Goal: Task Accomplishment & Management: Manage account settings

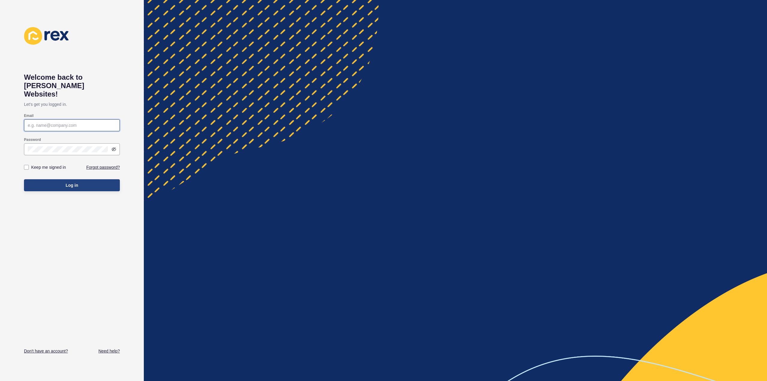
type input "[PERSON_NAME][EMAIL_ADDRESS][DOMAIN_NAME]"
click at [63, 179] on button "Log in" at bounding box center [72, 185] width 96 height 12
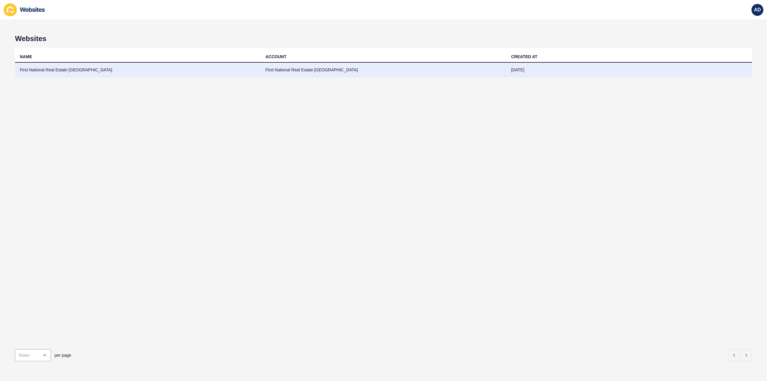
click at [82, 69] on td "First National Real Estate [GEOGRAPHIC_DATA]" at bounding box center [138, 70] width 246 height 15
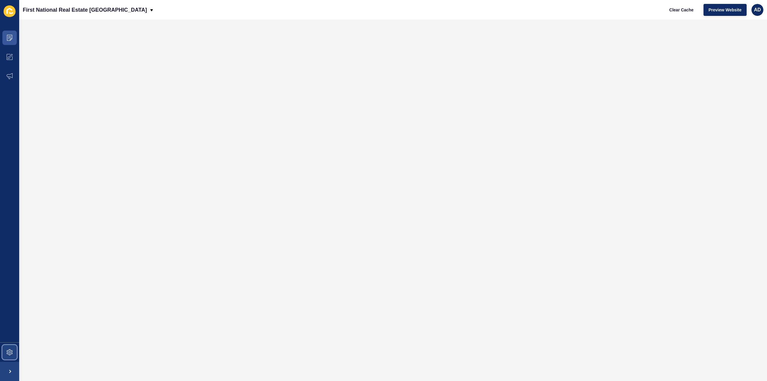
click at [8, 349] on icon at bounding box center [10, 352] width 6 height 6
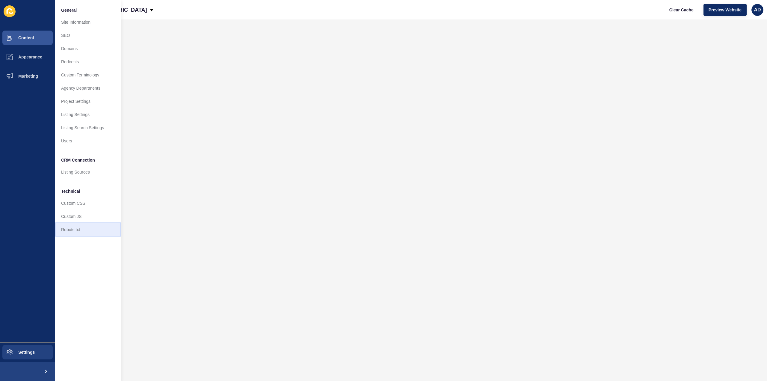
click at [78, 228] on link "Robots.txt" at bounding box center [88, 229] width 66 height 13
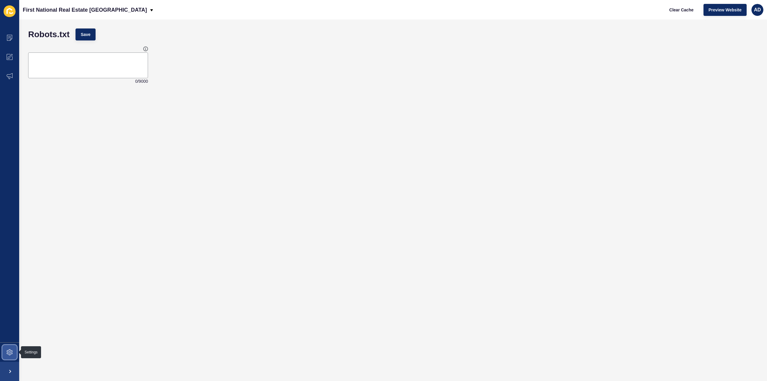
click at [7, 354] on icon at bounding box center [10, 352] width 6 height 6
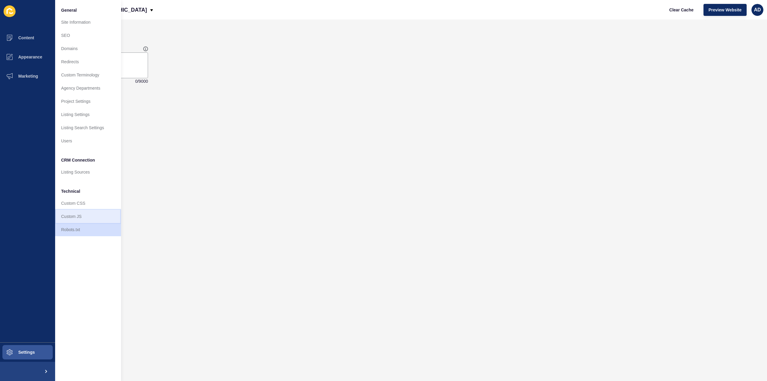
click at [68, 216] on link "Custom JS" at bounding box center [88, 216] width 66 height 13
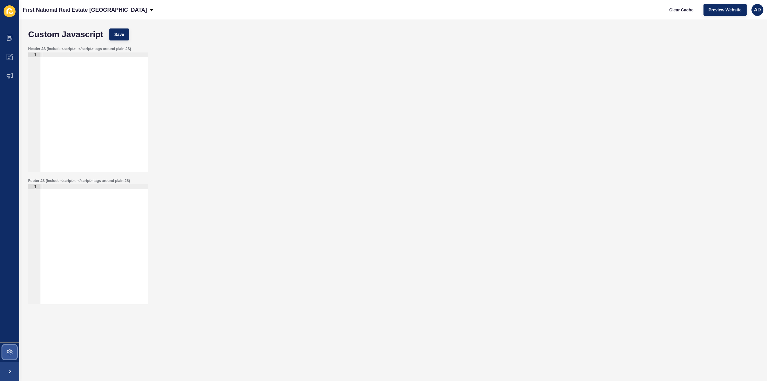
click at [10, 353] on icon at bounding box center [9, 352] width 2 height 2
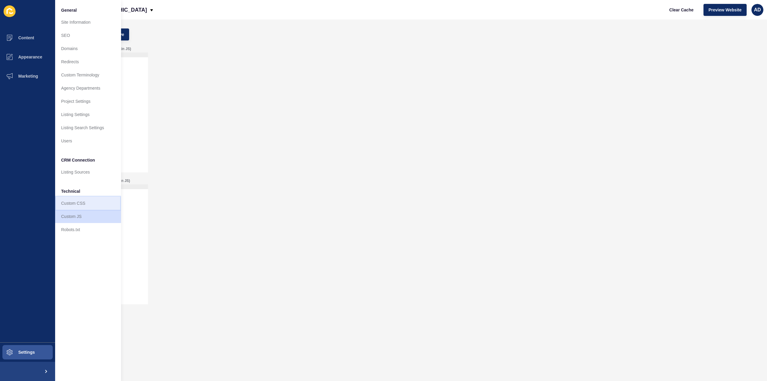
click at [71, 202] on link "Custom CSS" at bounding box center [88, 202] width 66 height 13
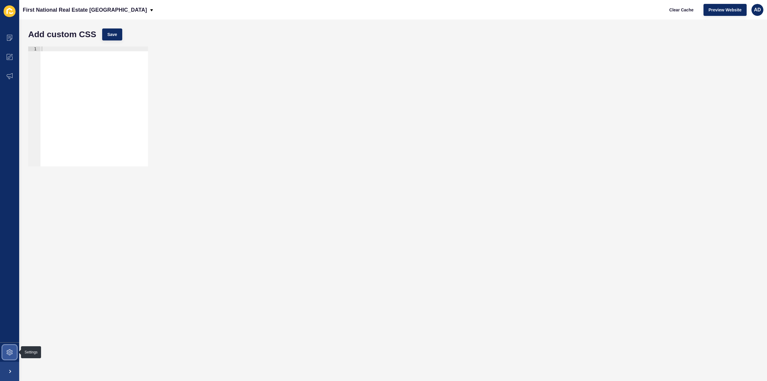
click at [11, 353] on icon at bounding box center [10, 352] width 6 height 6
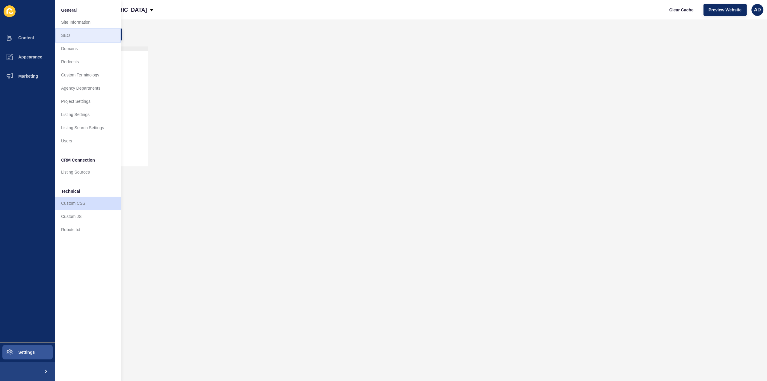
click at [69, 35] on link "SEO" at bounding box center [88, 35] width 66 height 13
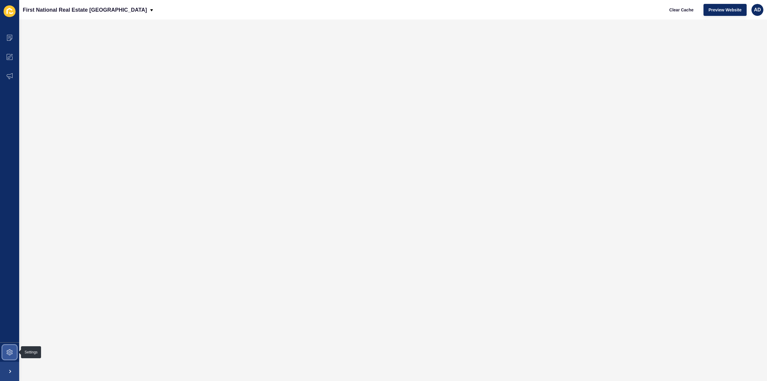
click at [10, 351] on icon at bounding box center [10, 352] width 6 height 6
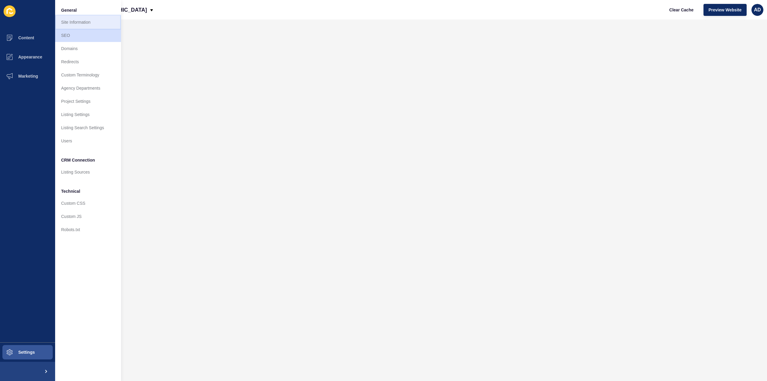
click at [73, 24] on link "Site Information" at bounding box center [88, 22] width 66 height 13
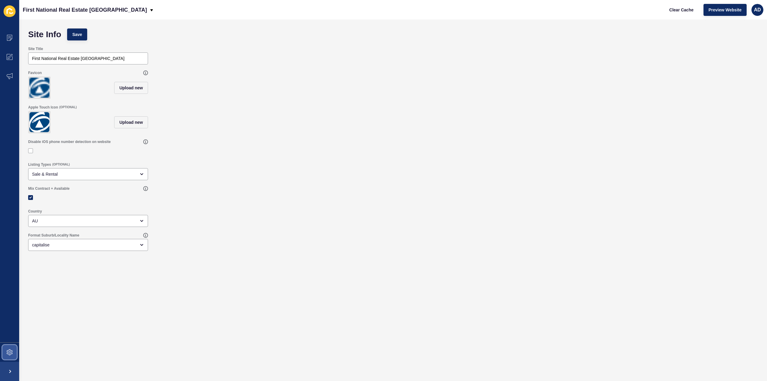
click at [9, 357] on span at bounding box center [9, 351] width 19 height 19
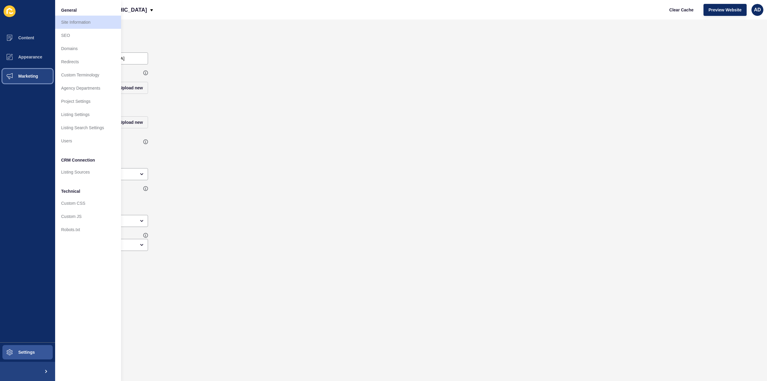
click at [23, 75] on span "Marketing" at bounding box center [18, 76] width 39 height 5
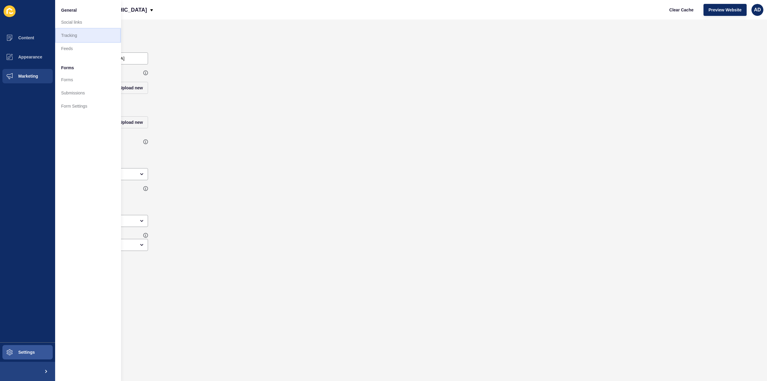
click at [70, 34] on link "Tracking" at bounding box center [88, 35] width 66 height 13
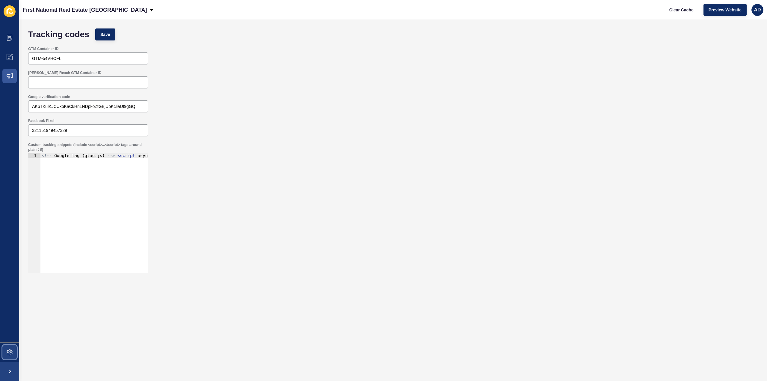
click at [14, 346] on span at bounding box center [9, 351] width 19 height 19
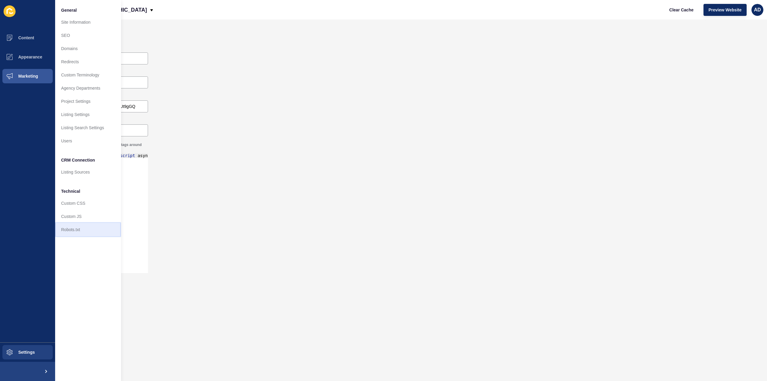
click at [64, 229] on link "Robots.txt" at bounding box center [88, 229] width 66 height 13
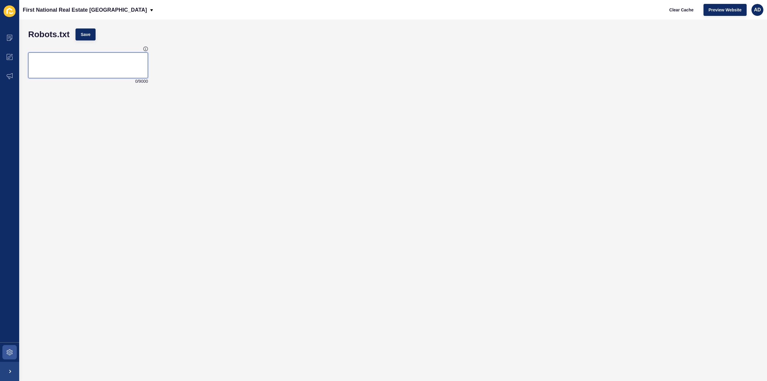
click at [94, 54] on textarea at bounding box center [88, 65] width 118 height 24
click at [10, 348] on span at bounding box center [9, 351] width 19 height 19
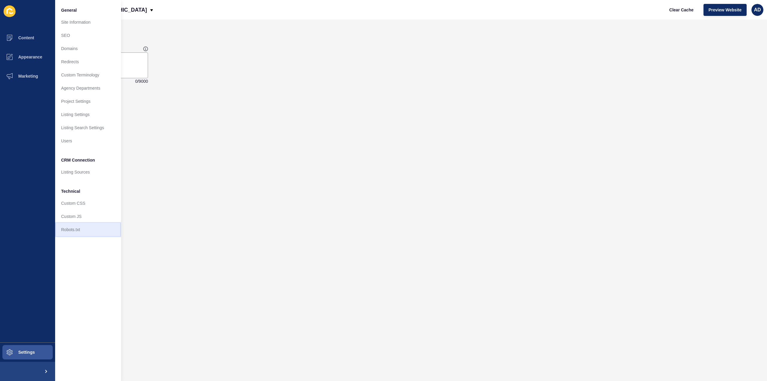
click at [68, 229] on link "Robots.txt" at bounding box center [88, 229] width 66 height 13
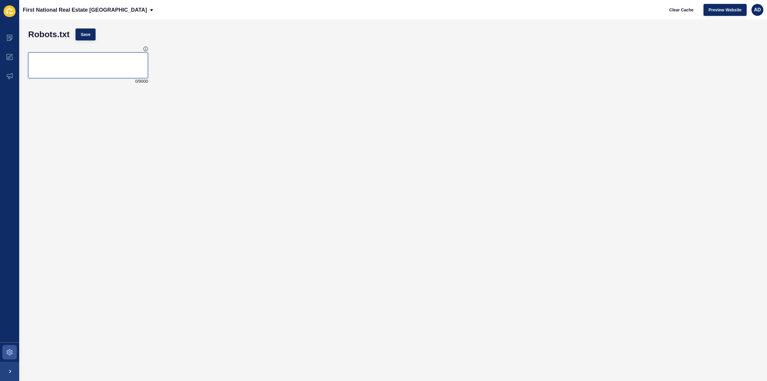
click at [69, 63] on textarea at bounding box center [88, 65] width 118 height 24
click at [145, 48] on icon at bounding box center [145, 48] width 5 height 5
click at [9, 355] on icon at bounding box center [10, 352] width 6 height 6
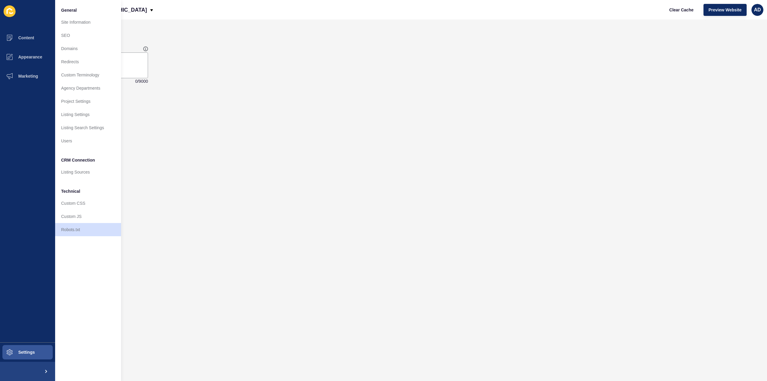
click at [162, 153] on form "Robots.txt Save 0 / 9000" at bounding box center [393, 199] width 736 height 349
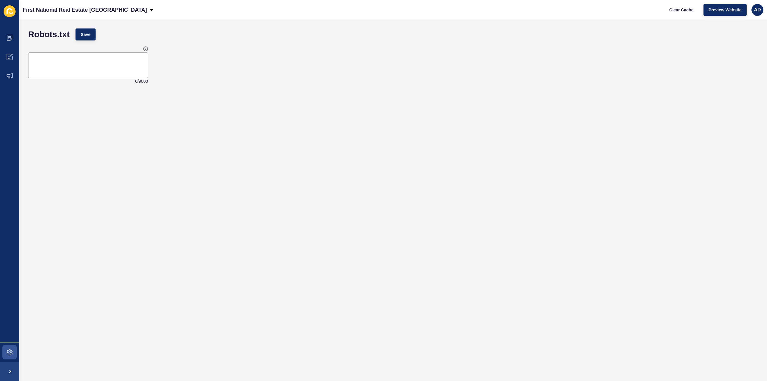
click at [103, 51] on div "0 / 9000" at bounding box center [88, 65] width 121 height 39
click at [84, 66] on textarea at bounding box center [88, 65] width 118 height 24
click at [11, 351] on icon at bounding box center [10, 352] width 6 height 6
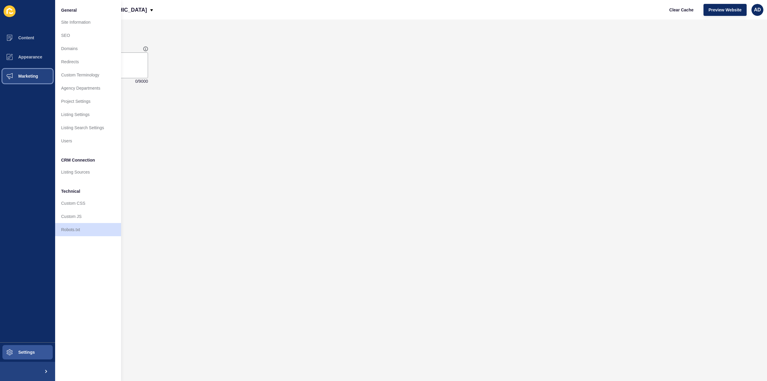
click at [26, 75] on span "Marketing" at bounding box center [18, 76] width 39 height 5
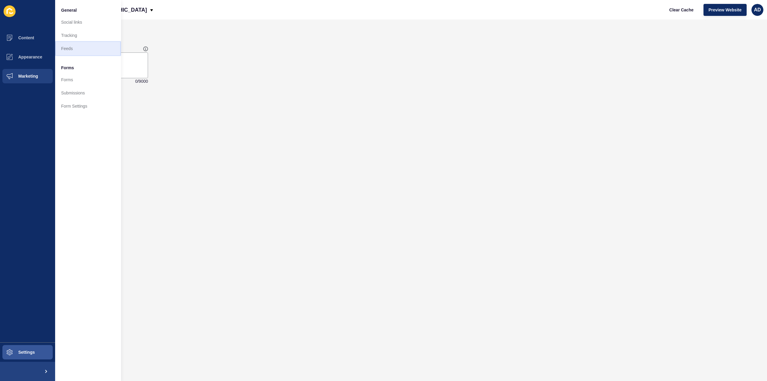
click at [63, 45] on link "Feeds" at bounding box center [88, 48] width 66 height 13
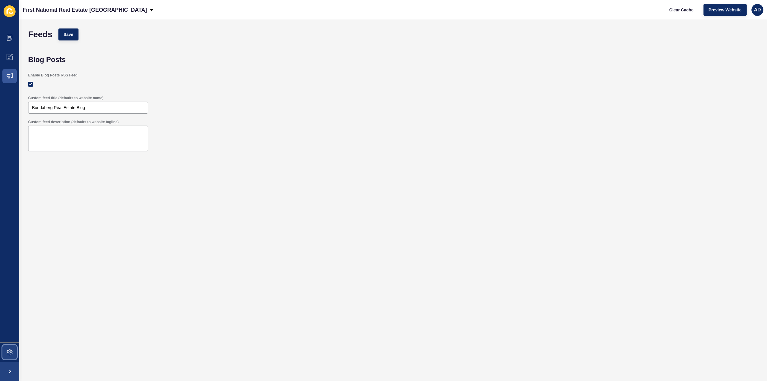
click at [10, 350] on icon at bounding box center [10, 352] width 6 height 6
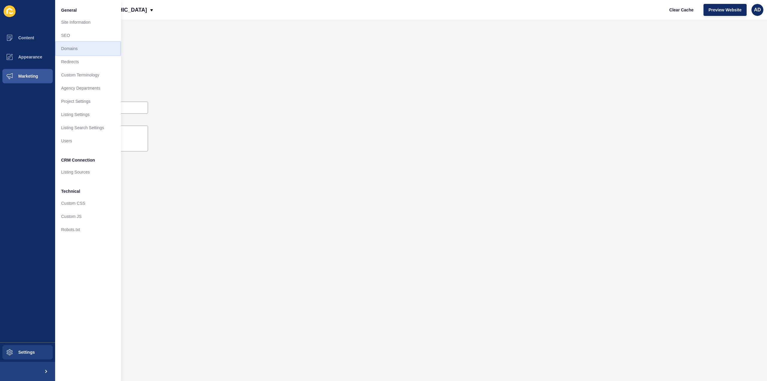
click at [69, 46] on link "Domains" at bounding box center [88, 48] width 66 height 13
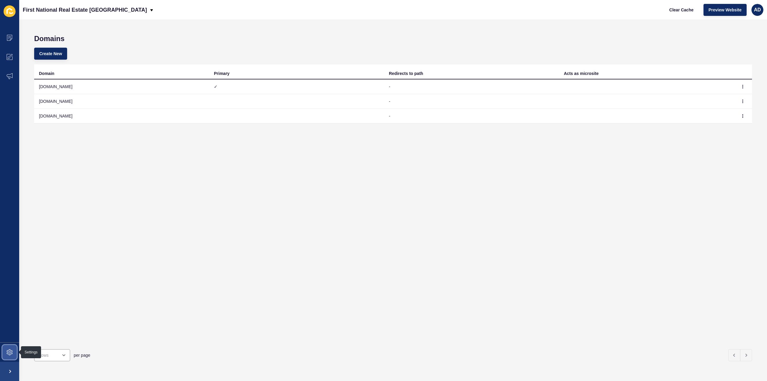
click at [1, 351] on span at bounding box center [9, 351] width 19 height 19
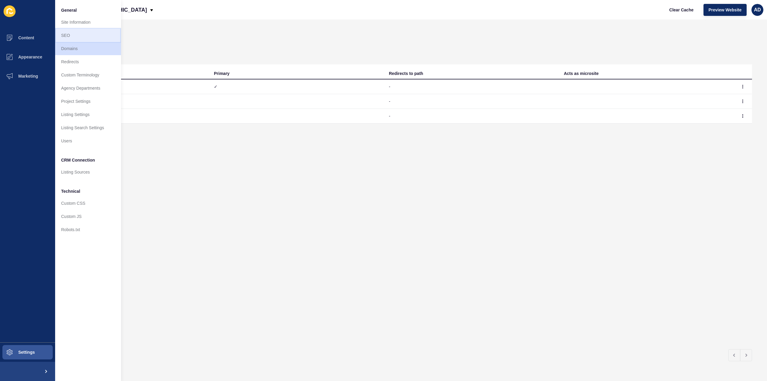
click at [67, 37] on link "SEO" at bounding box center [88, 35] width 66 height 13
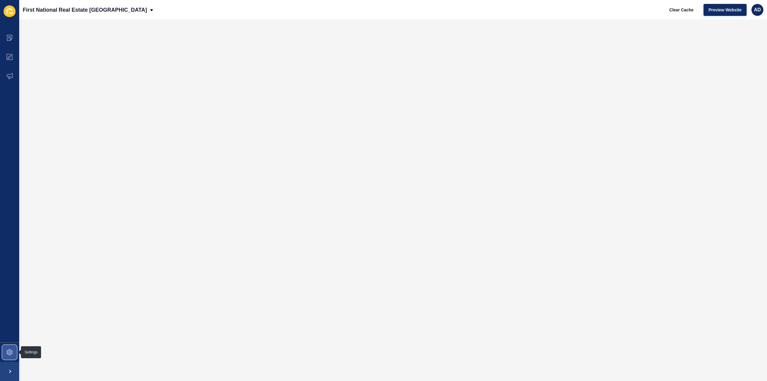
click at [8, 348] on span at bounding box center [9, 351] width 19 height 19
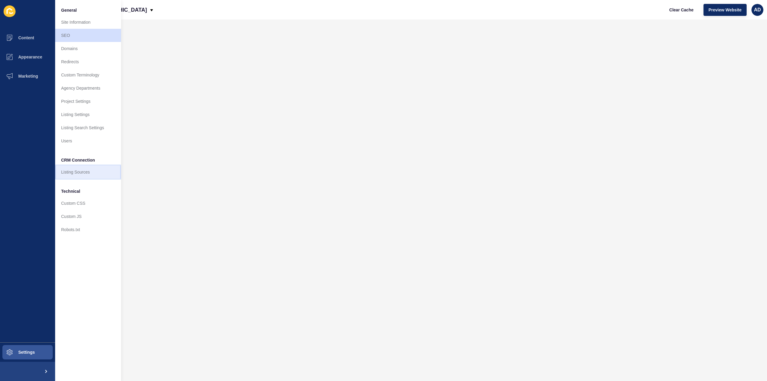
click at [77, 175] on link "Listing Sources" at bounding box center [88, 171] width 66 height 13
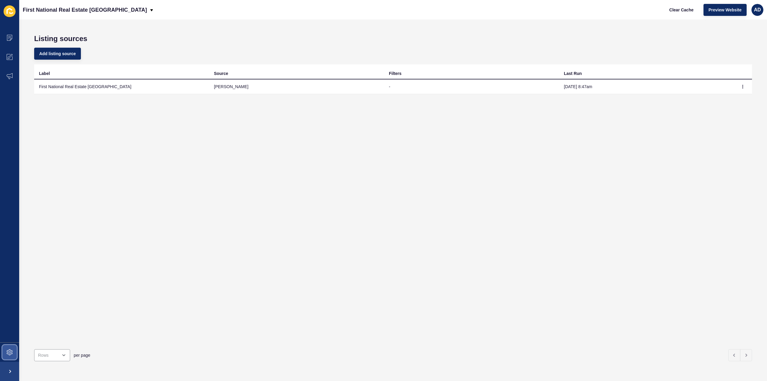
click at [11, 355] on icon at bounding box center [10, 352] width 6 height 6
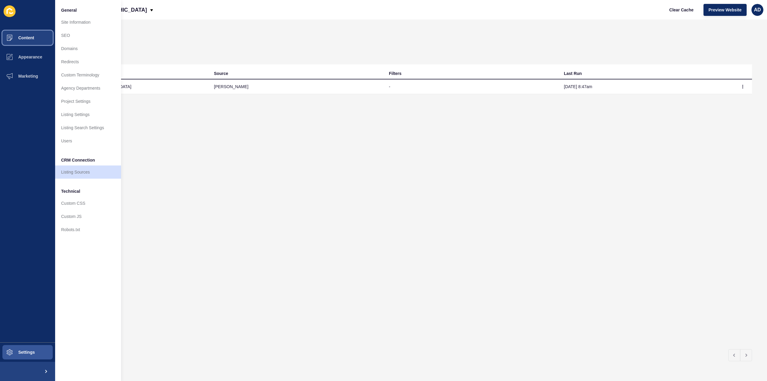
click at [28, 37] on span "Content" at bounding box center [16, 37] width 35 height 5
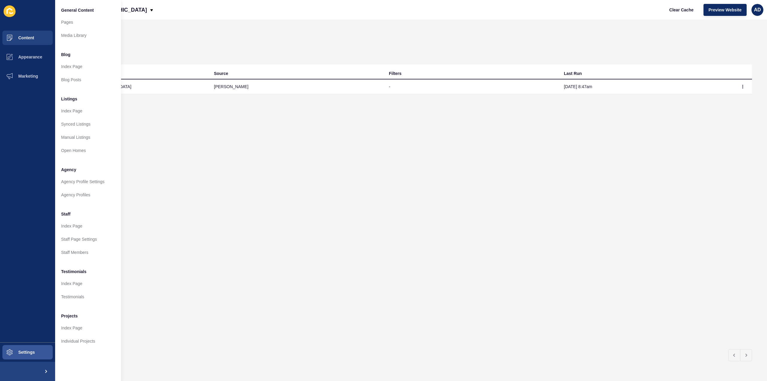
click at [164, 154] on div "Label Source Filters Last Run First National Real Estate Bundaberg [PERSON_NAME…" at bounding box center [393, 204] width 718 height 280
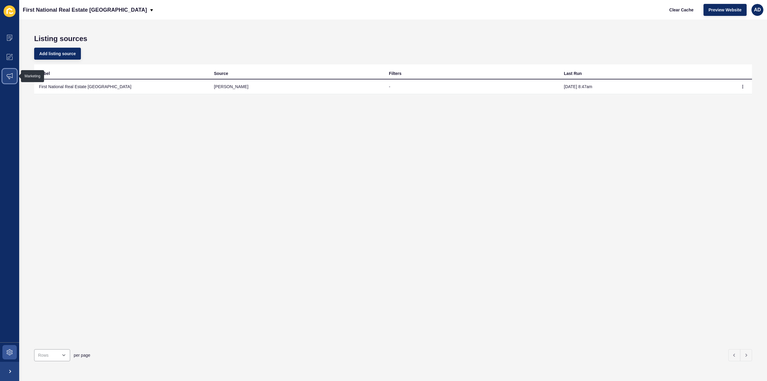
click at [4, 72] on span at bounding box center [9, 75] width 19 height 19
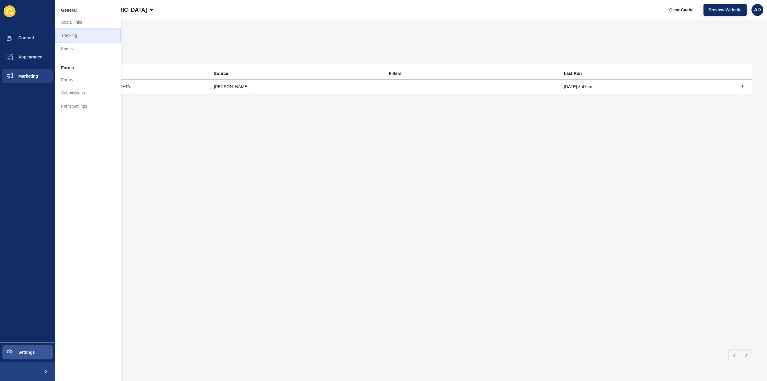
click at [73, 36] on link "Tracking" at bounding box center [88, 35] width 66 height 13
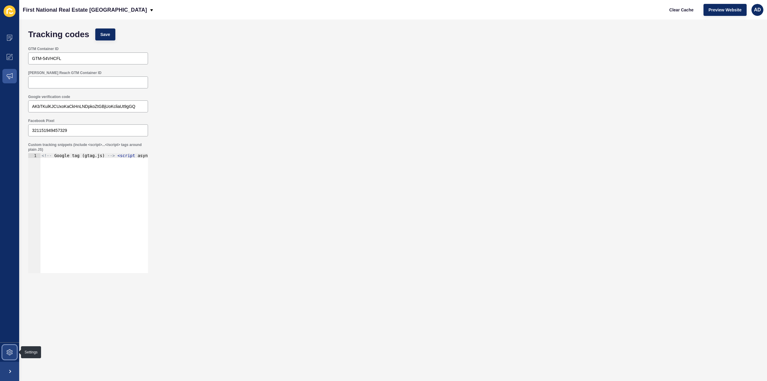
click at [9, 351] on icon at bounding box center [9, 352] width 2 height 2
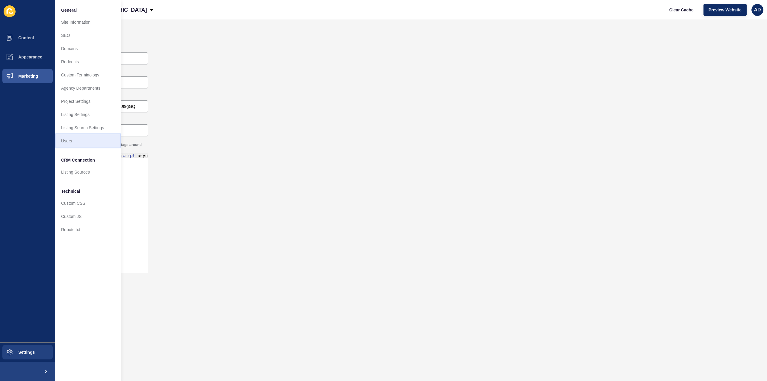
click at [63, 140] on link "Users" at bounding box center [88, 140] width 66 height 13
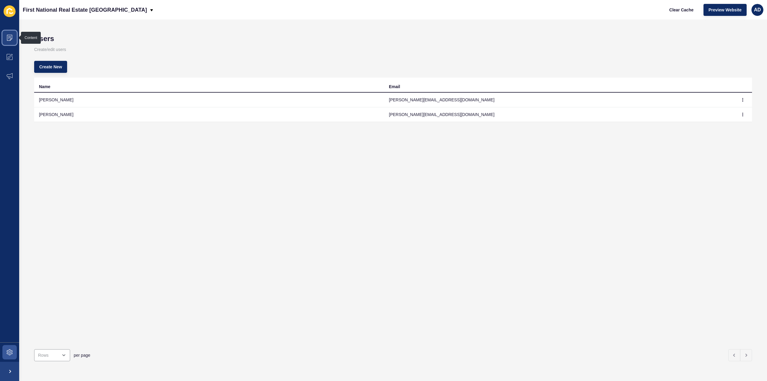
click at [13, 35] on span at bounding box center [9, 37] width 19 height 19
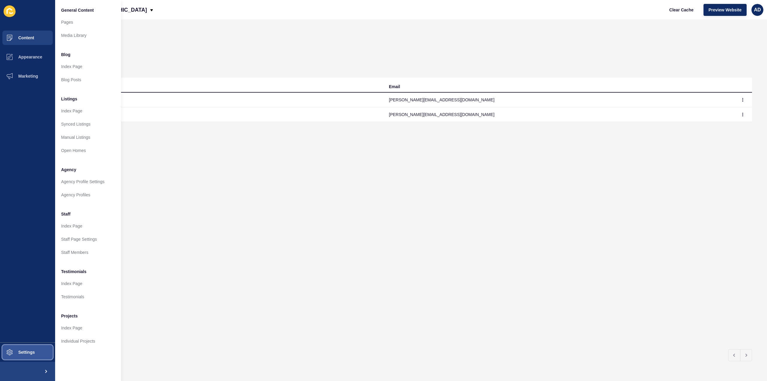
click at [27, 353] on span "Settings" at bounding box center [17, 352] width 36 height 5
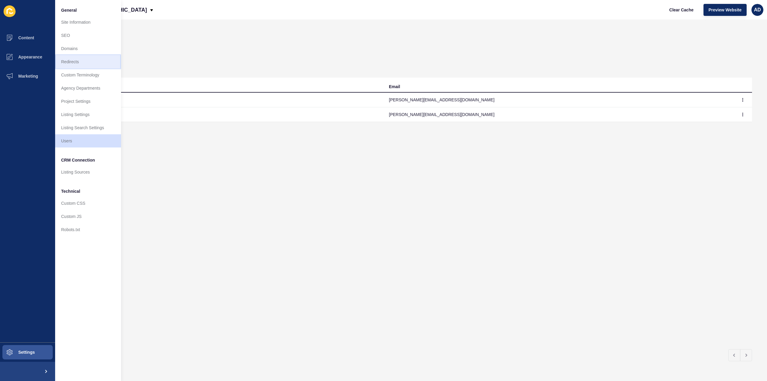
click at [73, 64] on link "Redirects" at bounding box center [88, 61] width 66 height 13
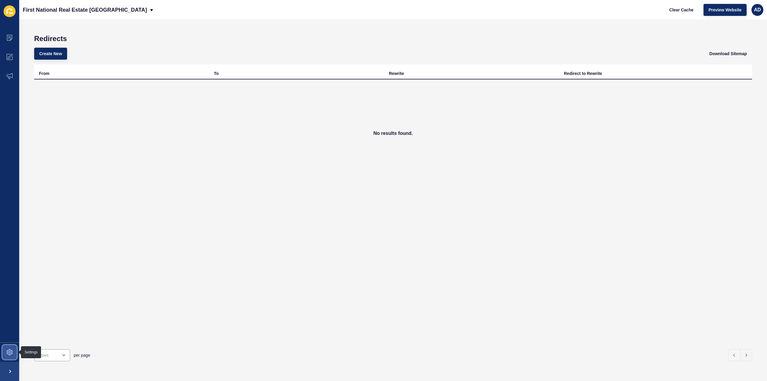
click at [10, 354] on icon at bounding box center [10, 352] width 6 height 6
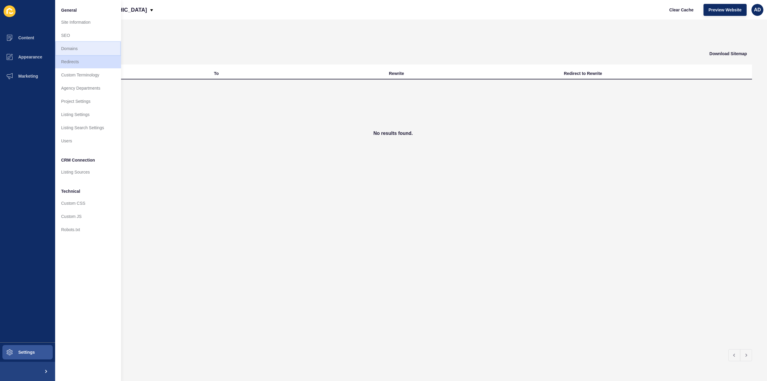
click at [76, 48] on link "Domains" at bounding box center [88, 48] width 66 height 13
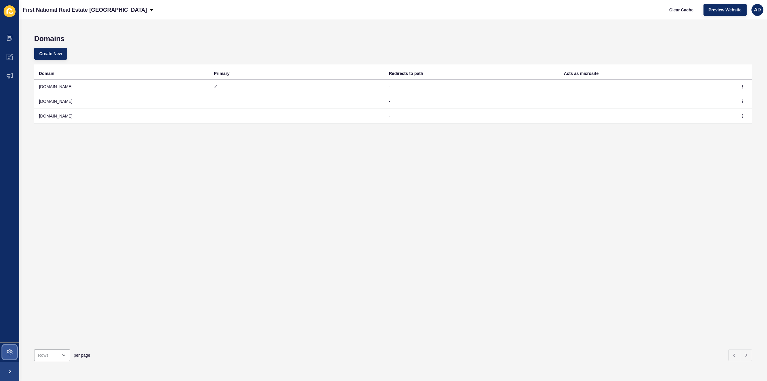
click at [14, 351] on span at bounding box center [9, 351] width 19 height 19
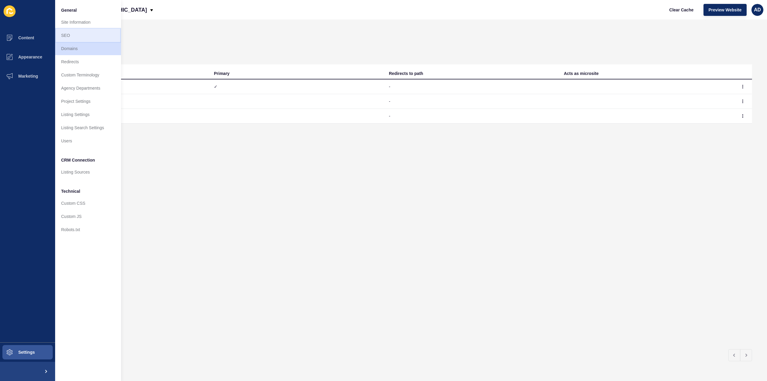
click at [68, 36] on link "SEO" at bounding box center [88, 35] width 66 height 13
